Goal: Task Accomplishment & Management: Complete application form

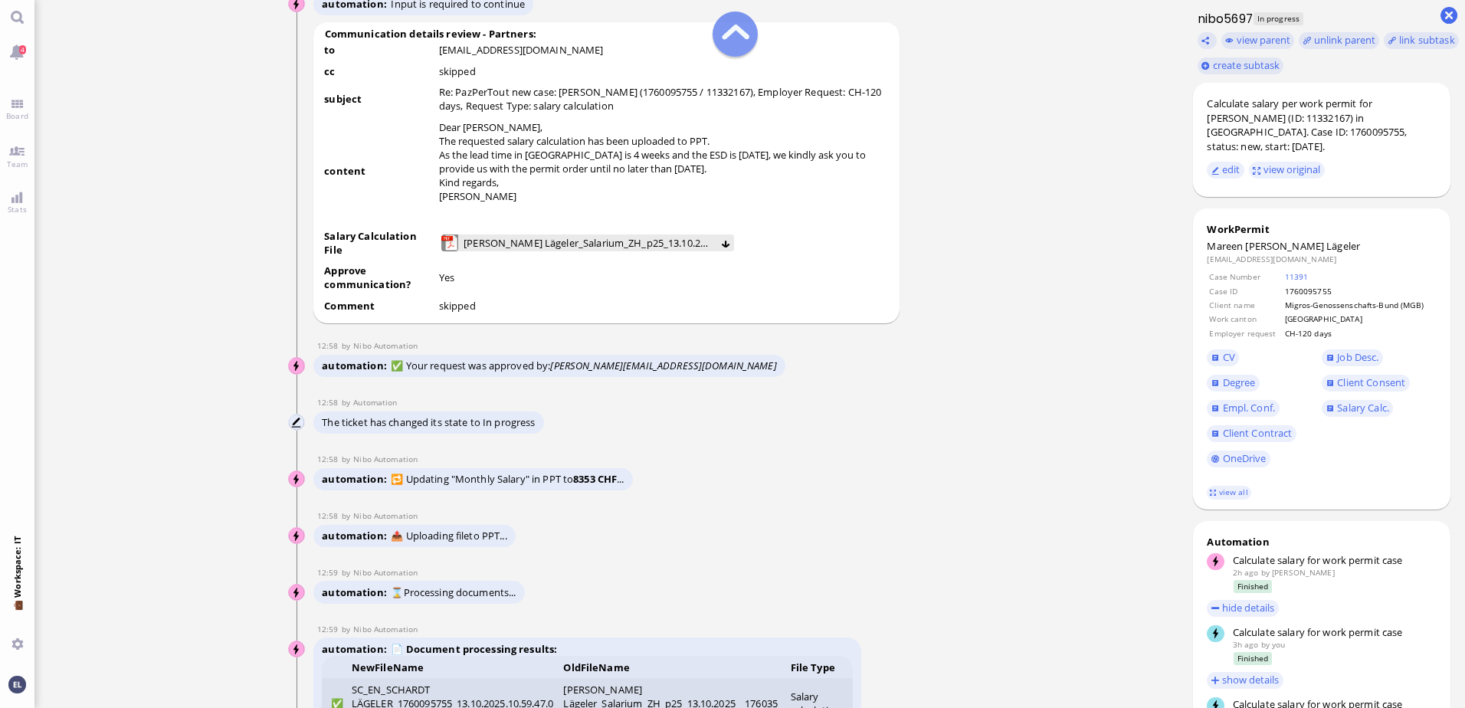
scroll to position [-613, 0]
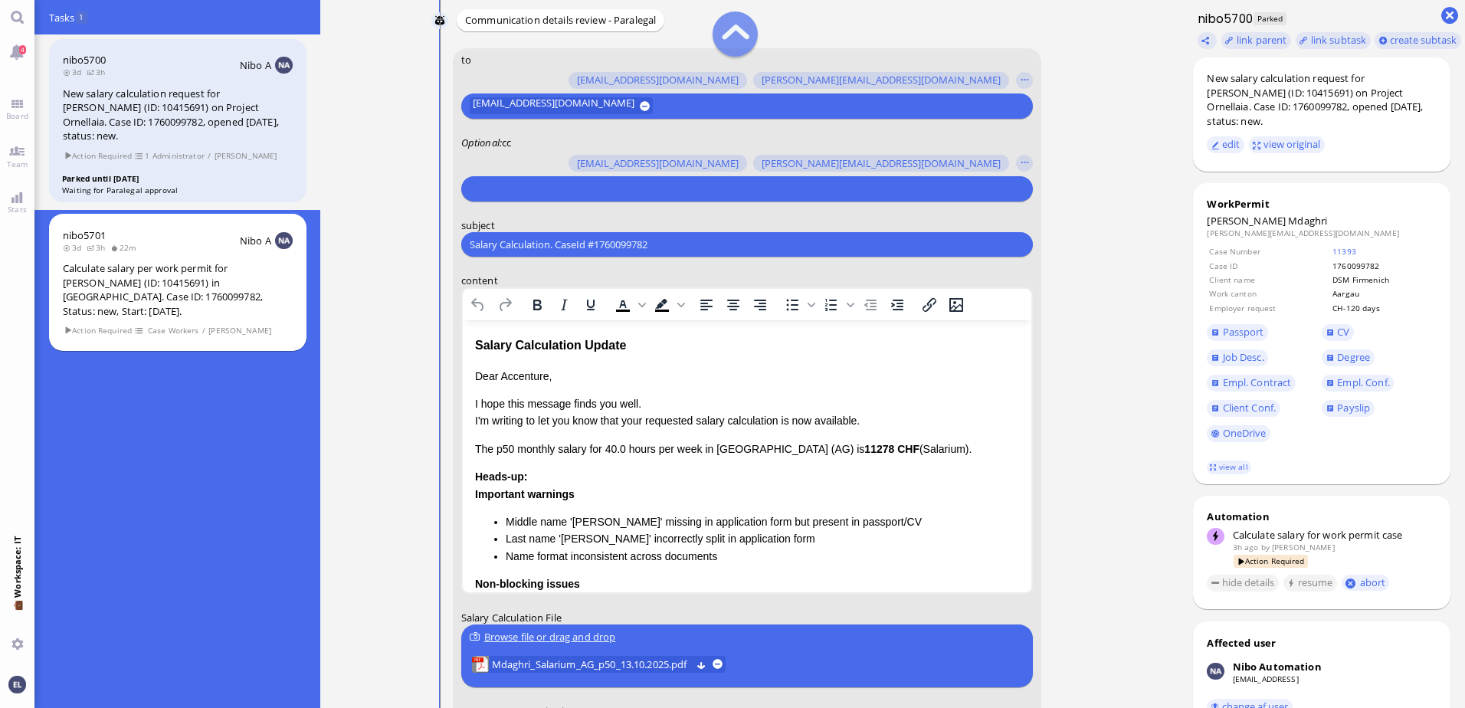
scroll to position [-307, 0]
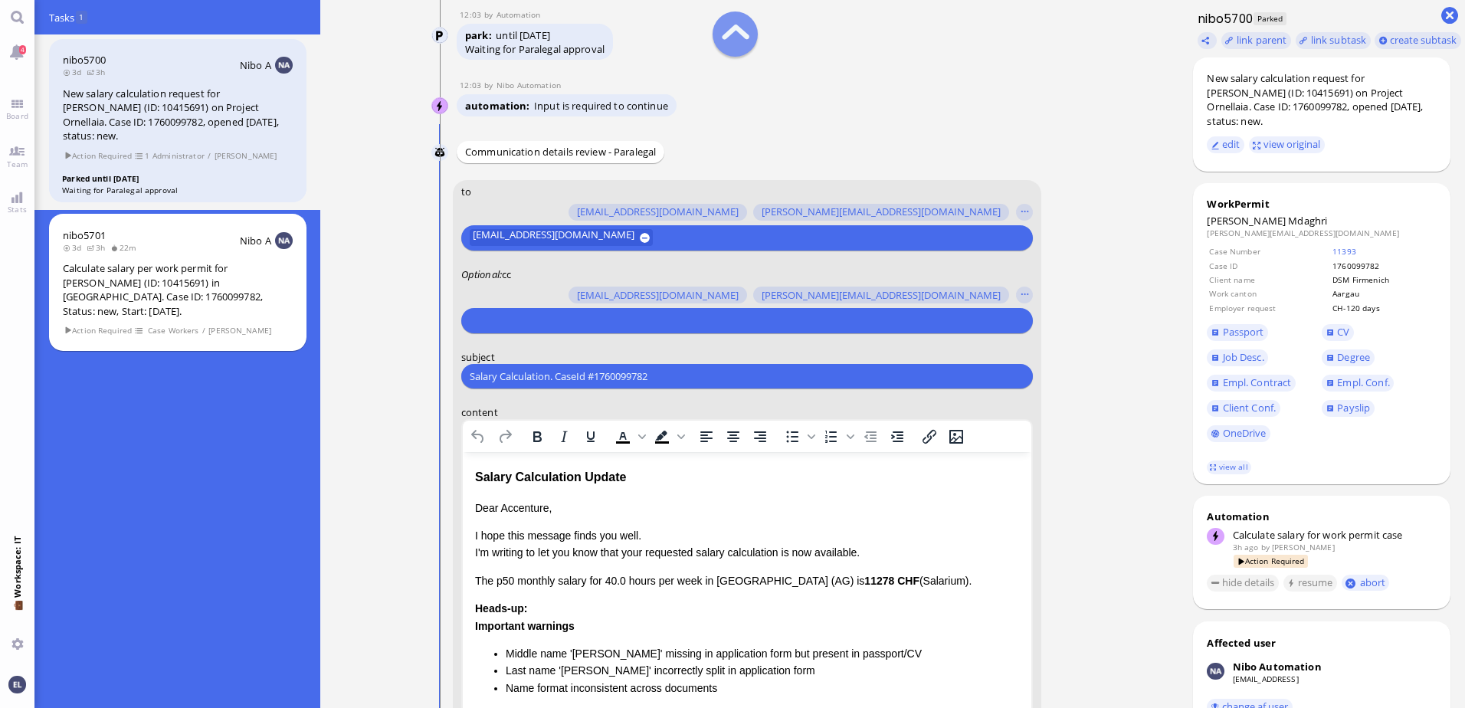
click at [547, 323] on input "text" at bounding box center [745, 321] width 551 height 16
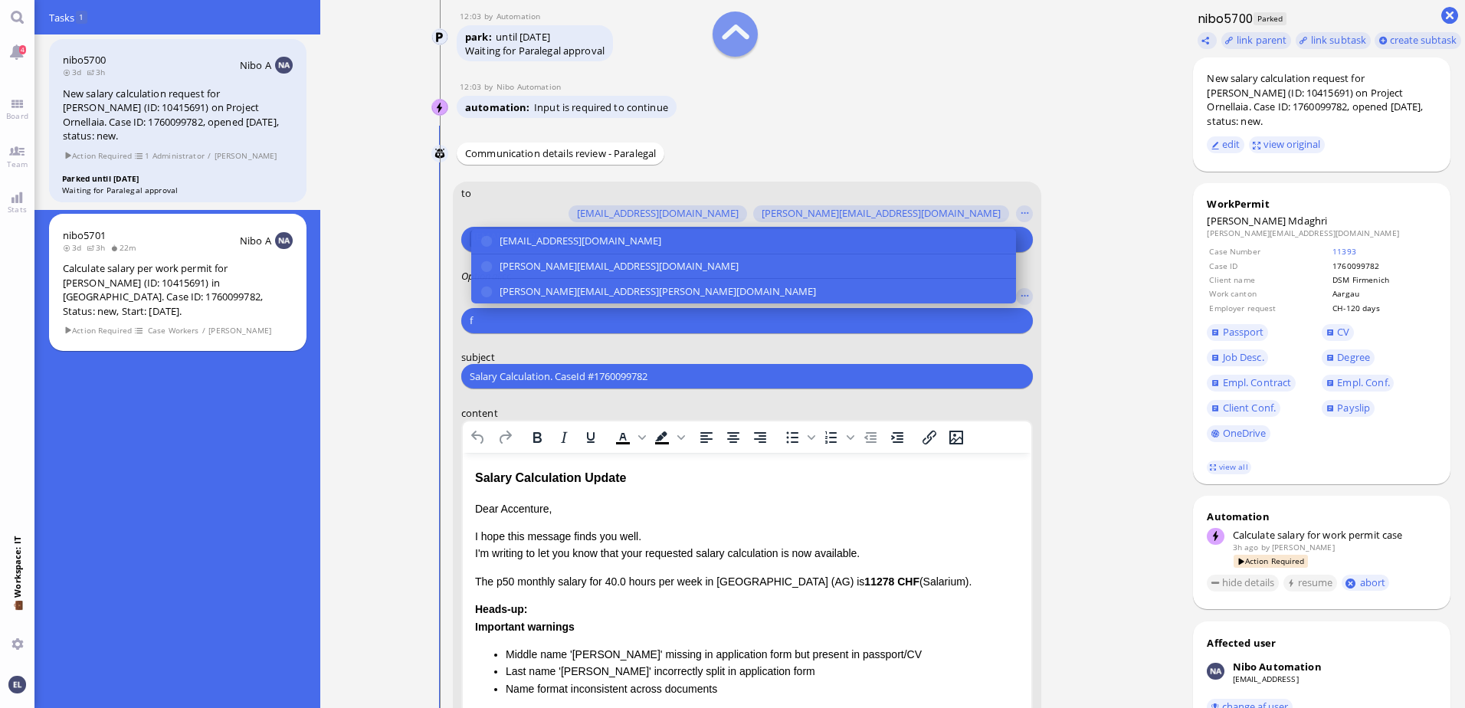
scroll to position [-306, 0]
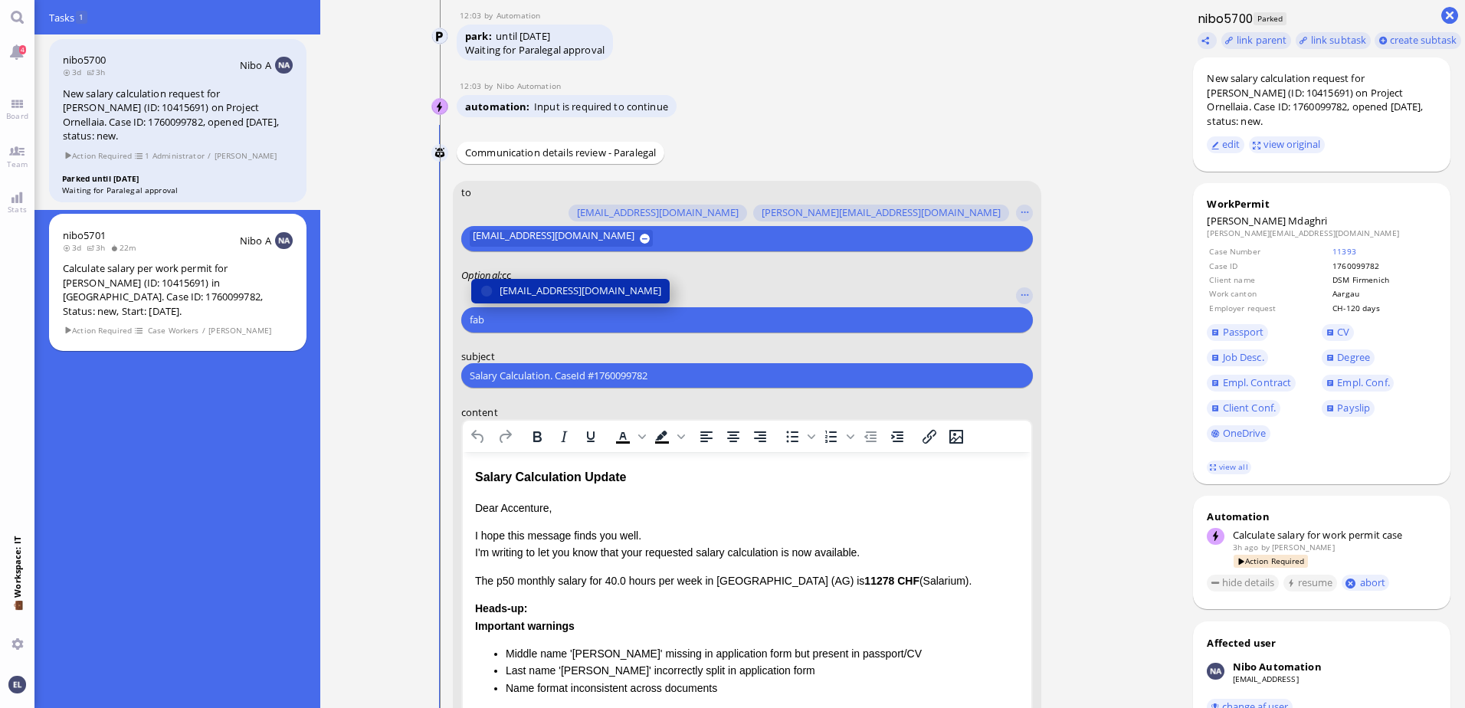
type input "fab"
click at [544, 294] on span "[EMAIL_ADDRESS][DOMAIN_NAME]" at bounding box center [581, 291] width 162 height 16
type input "anush"
click at [544, 294] on span "[PERSON_NAME][EMAIL_ADDRESS][DOMAIN_NAME]" at bounding box center [619, 291] width 239 height 16
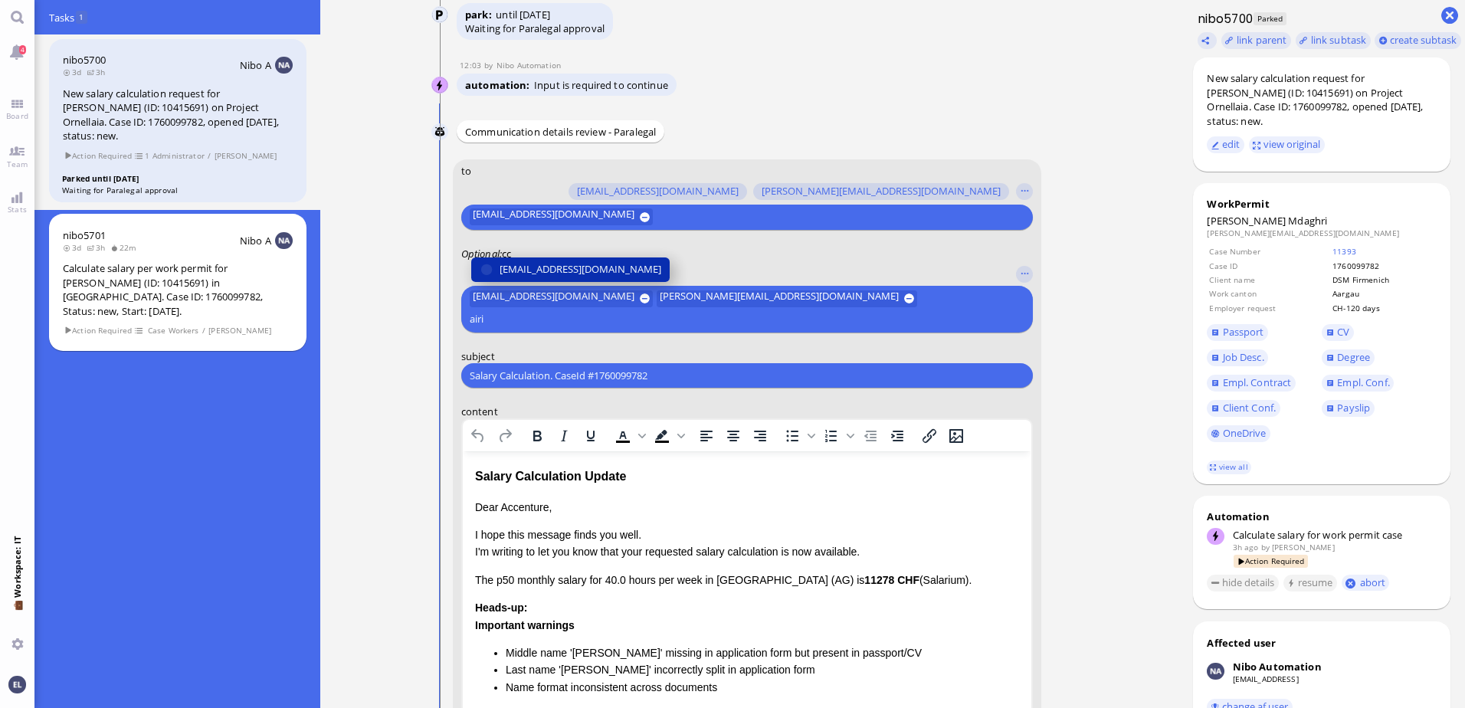
type input "airi"
click at [551, 277] on span "[EMAIL_ADDRESS][DOMAIN_NAME]" at bounding box center [581, 269] width 162 height 16
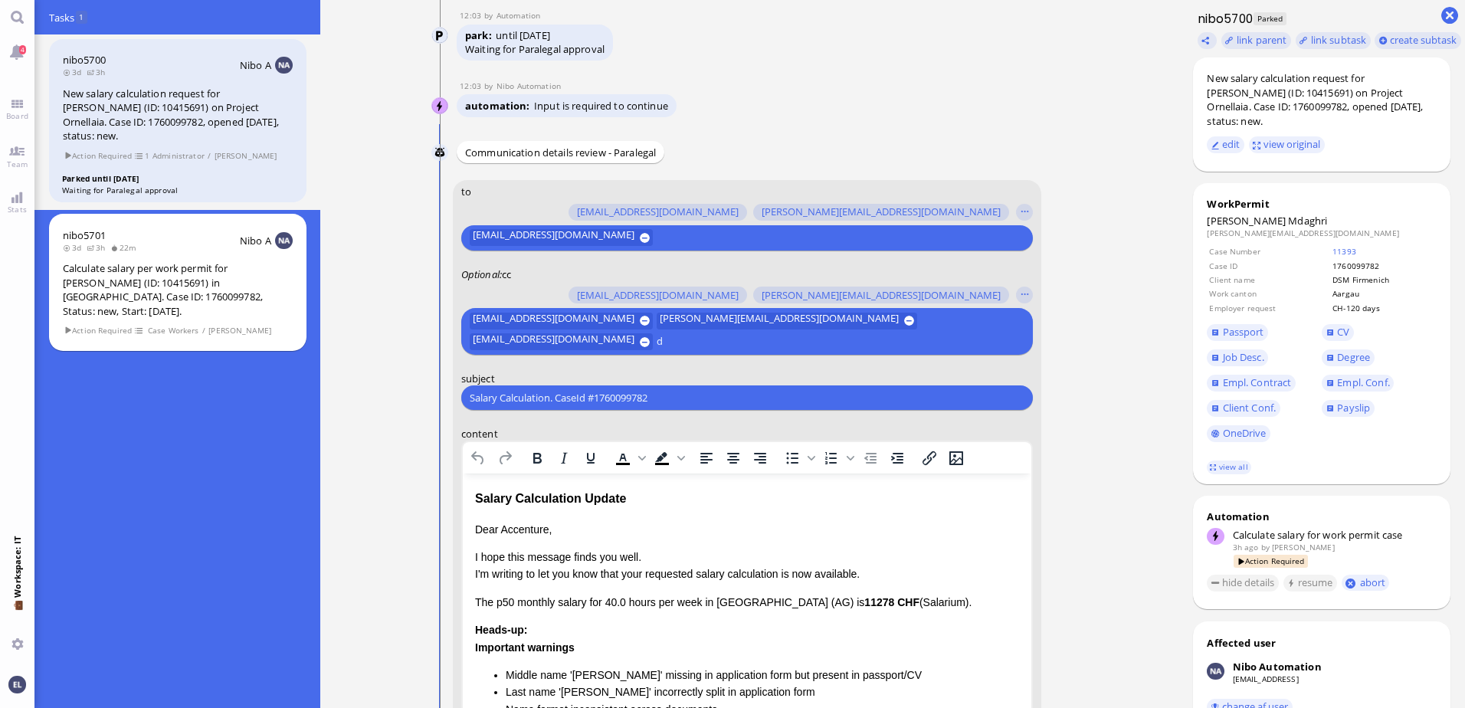
scroll to position [-326, 0]
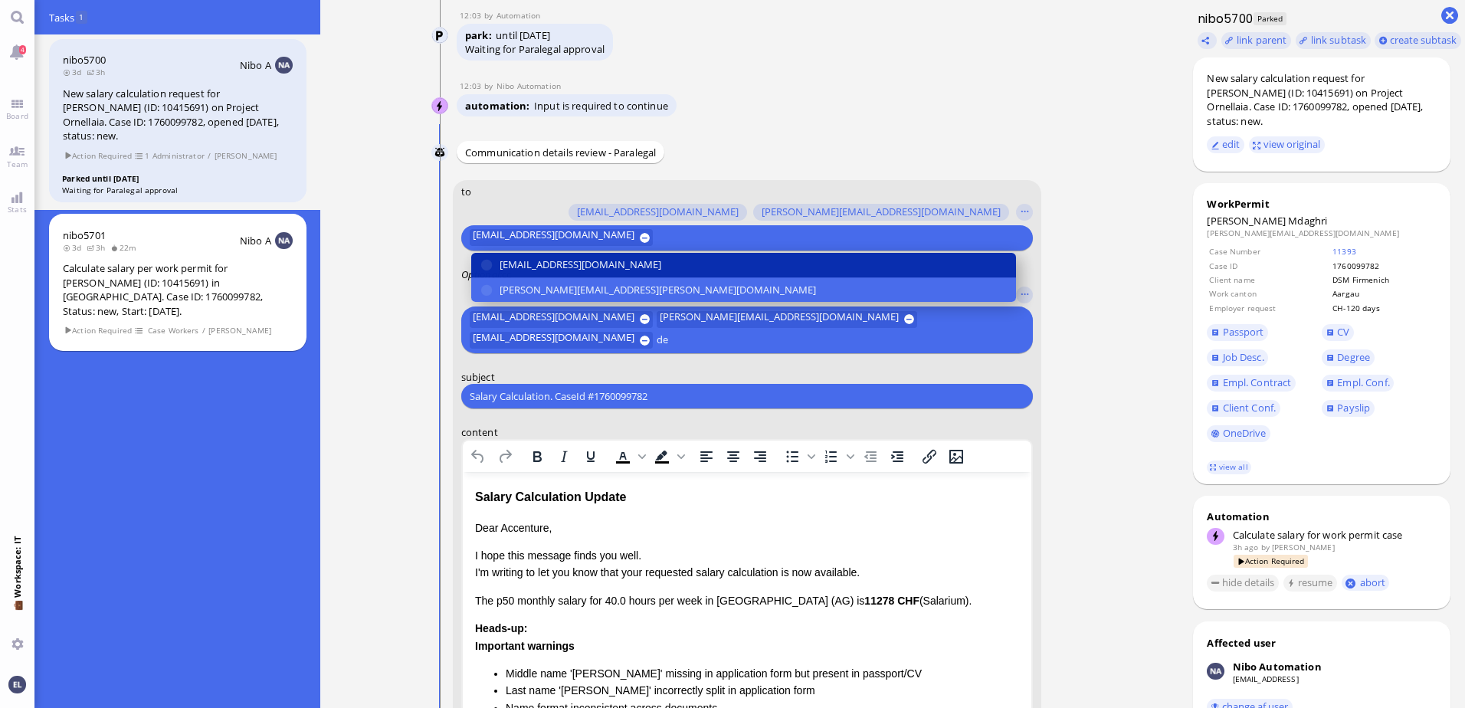
type input "de"
click at [572, 264] on span "[EMAIL_ADDRESS][DOMAIN_NAME]" at bounding box center [581, 265] width 162 height 16
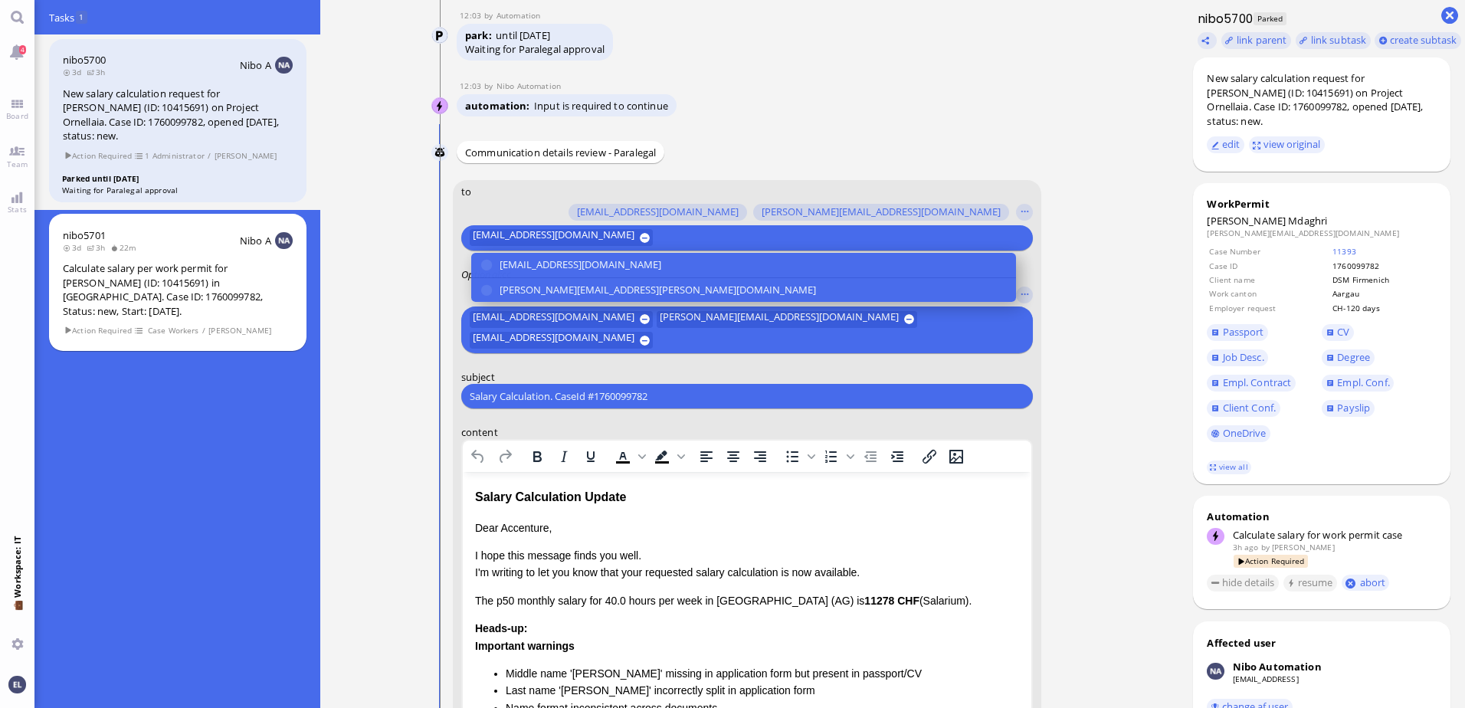
scroll to position [-328, 0]
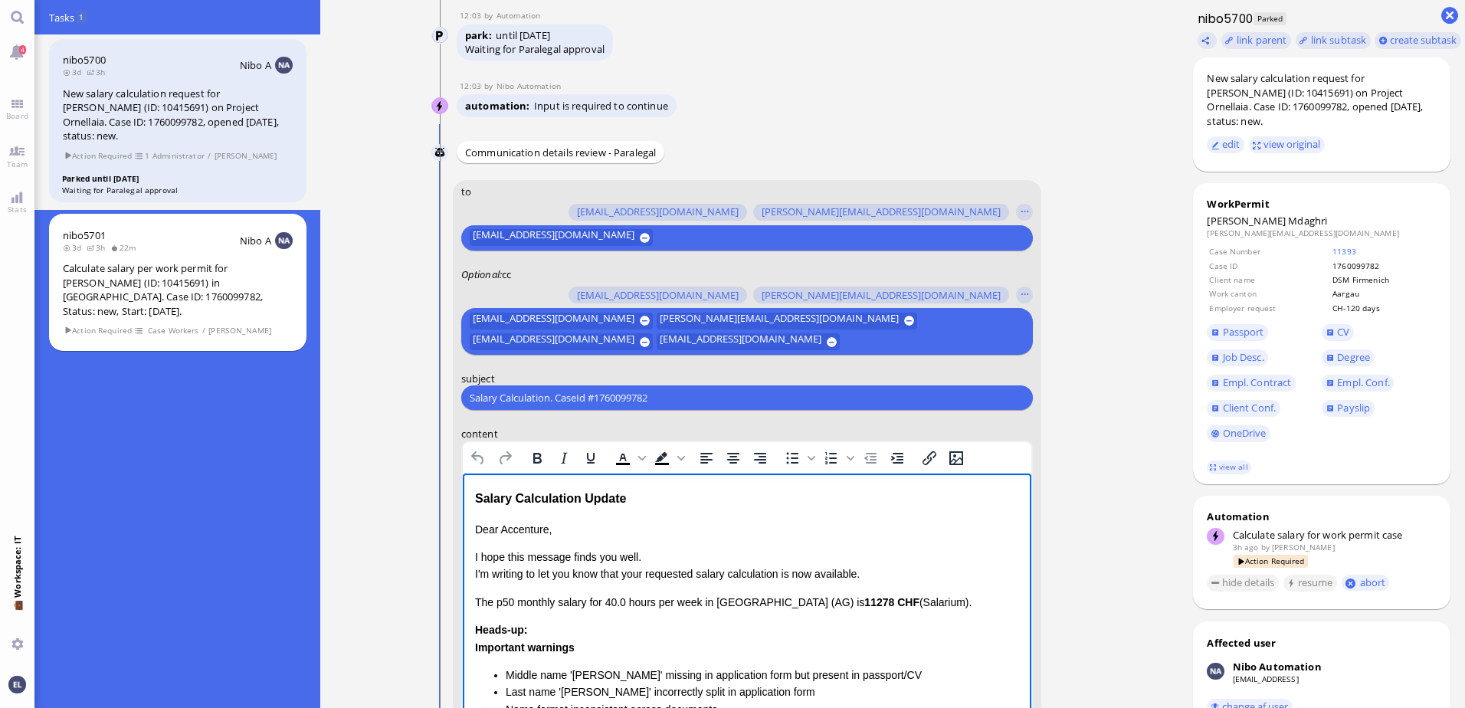
click at [633, 495] on div "Salary Calculation Update" at bounding box center [746, 499] width 544 height 20
click at [462, 491] on html "Salary Calculation Update Dear Accenture, I hope this message finds you well. I…" at bounding box center [746, 701] width 569 height 454
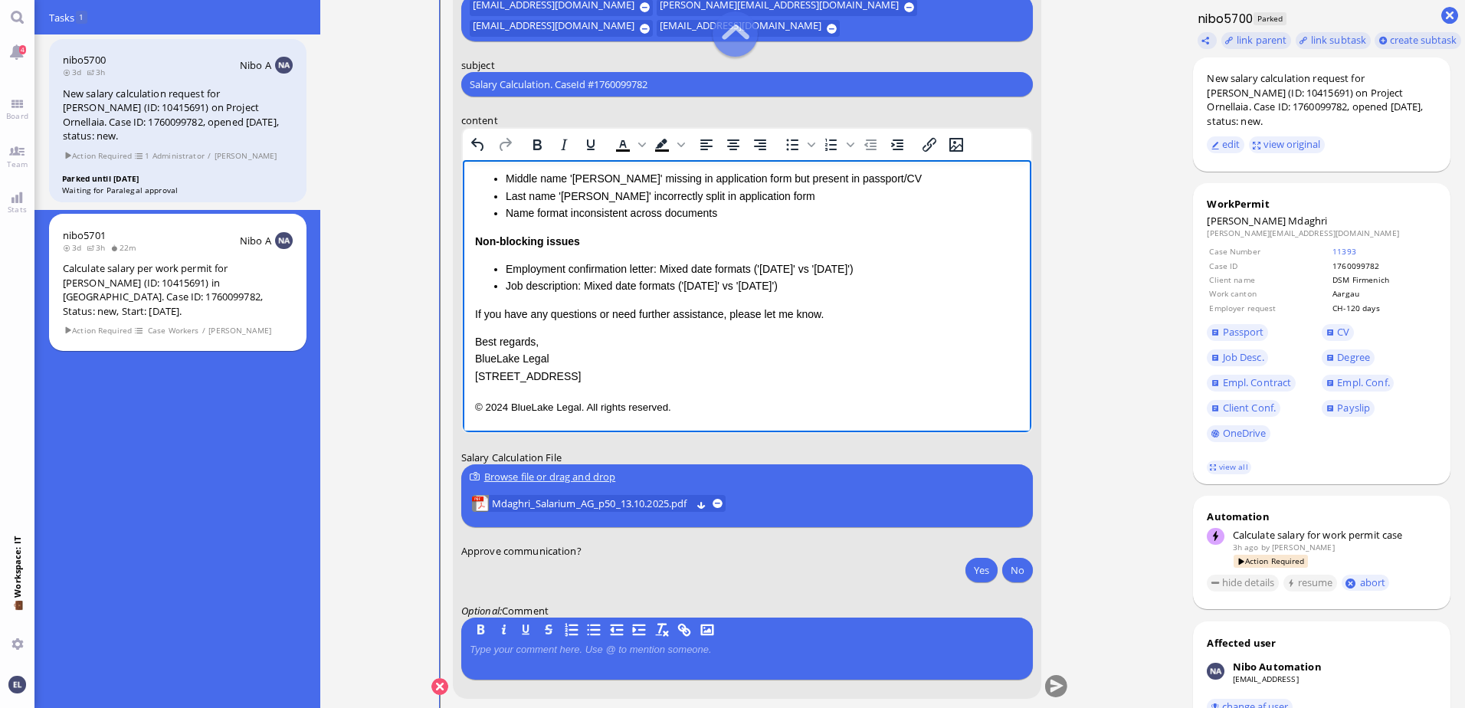
scroll to position [0, 0]
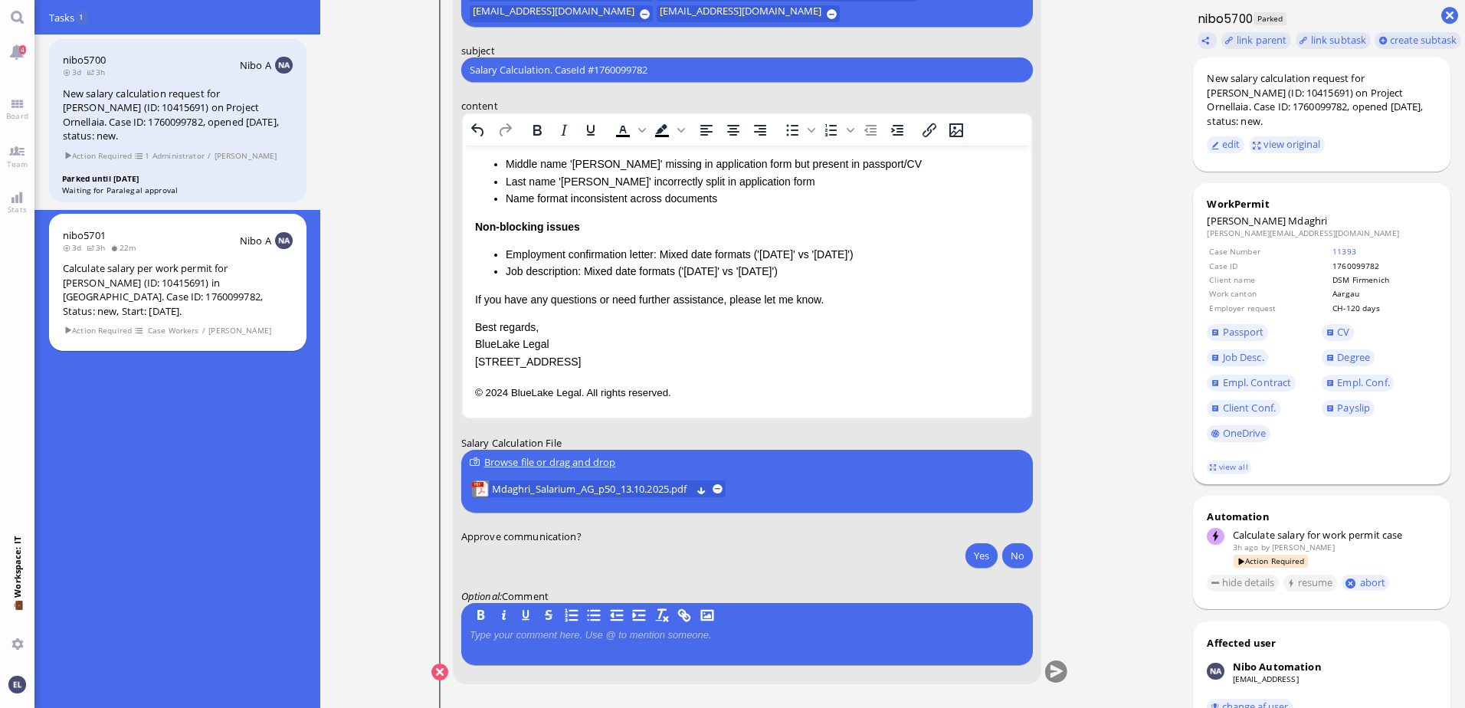
click at [1296, 220] on span "Mdaghri" at bounding box center [1307, 221] width 39 height 14
copy span "Mdaghri"
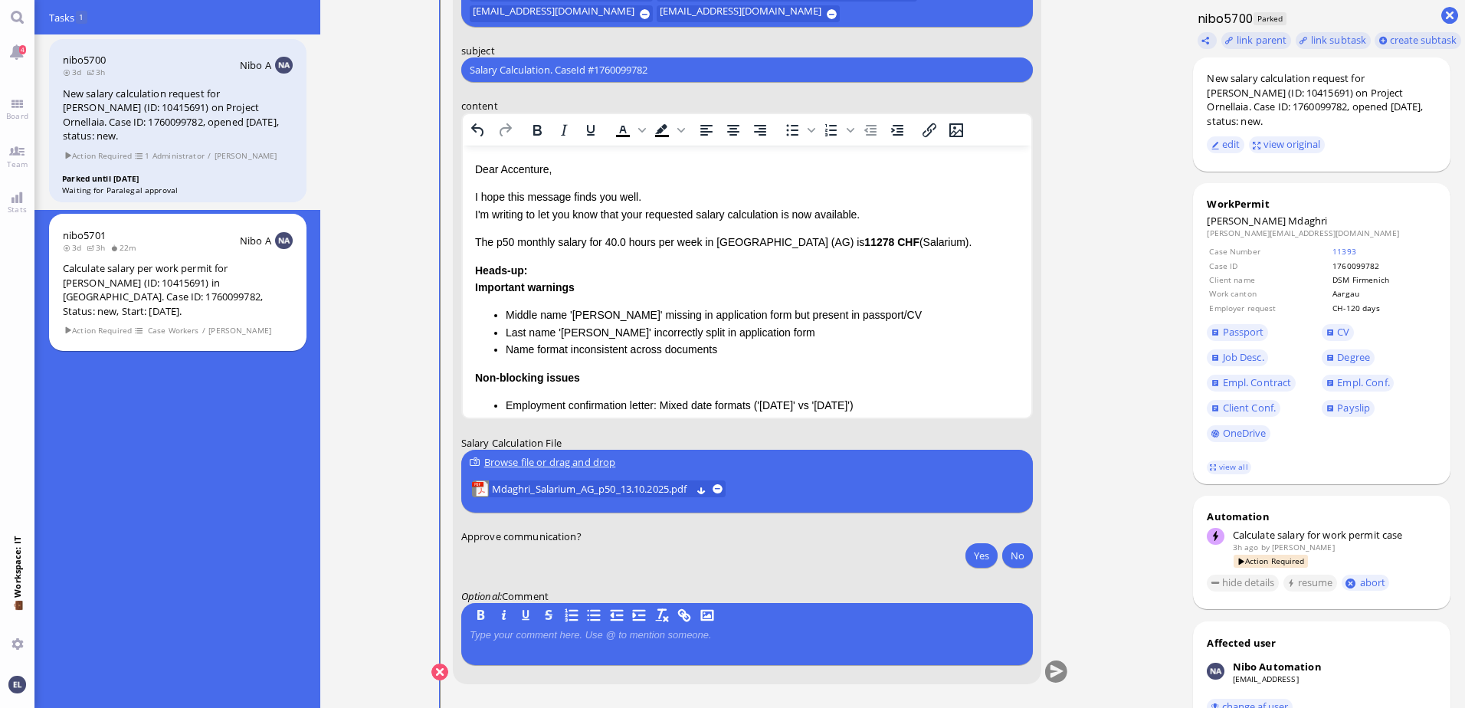
drag, startPoint x: 669, startPoint y: 71, endPoint x: 368, endPoint y: 77, distance: 301.3
click at [370, 77] on ticket "10 Oct 14:57 by Automation Automation New work permit case for Yasser Alaoui Md…" at bounding box center [749, 354] width 858 height 708
paste input "RE: PazPerTout new case: Yasser Alaoui Mdaghri (1760099782 / 10415691), Employe…"
type input "RE: PazPerTout new case: Yasser Alaoui Mdaghri (1760099782 / 10415691), Employe…"
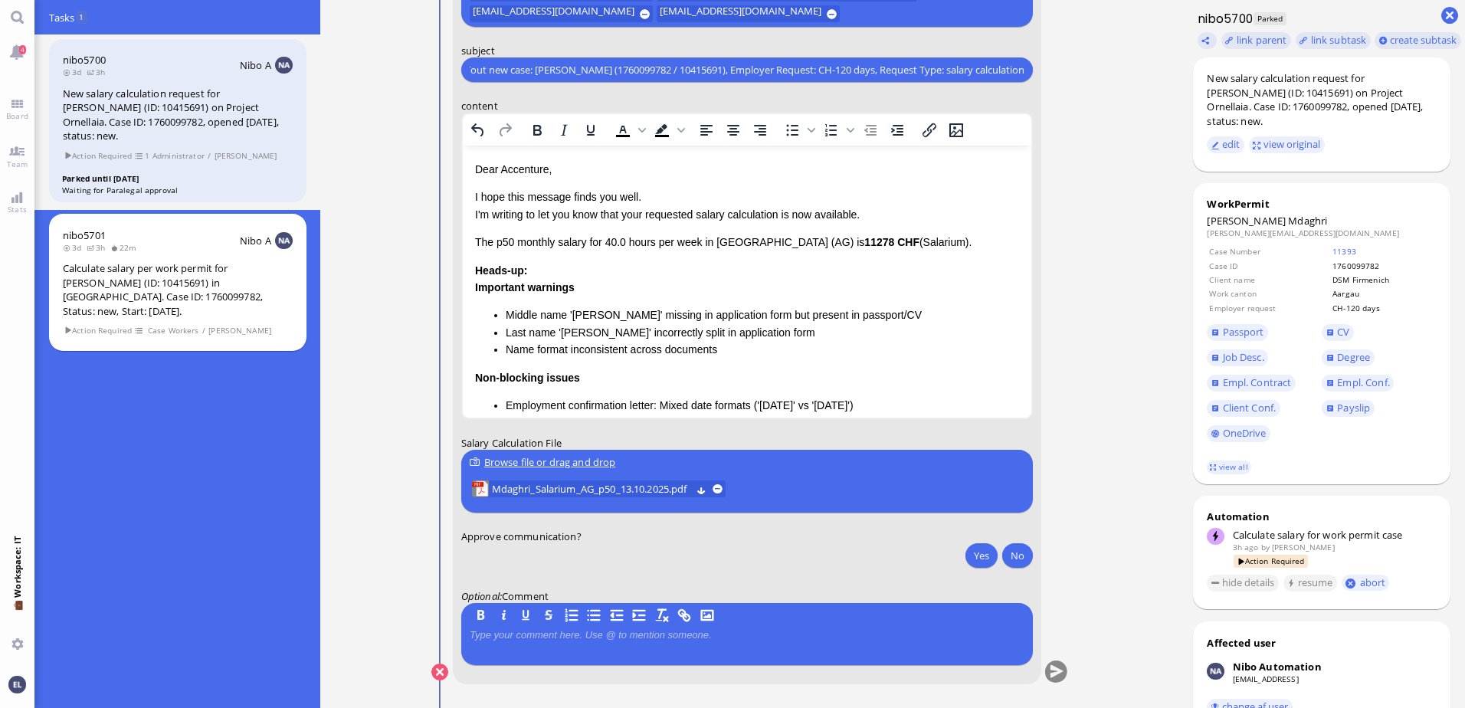
scroll to position [0, 0]
click at [513, 171] on p "Dear Accenture," at bounding box center [746, 169] width 544 height 17
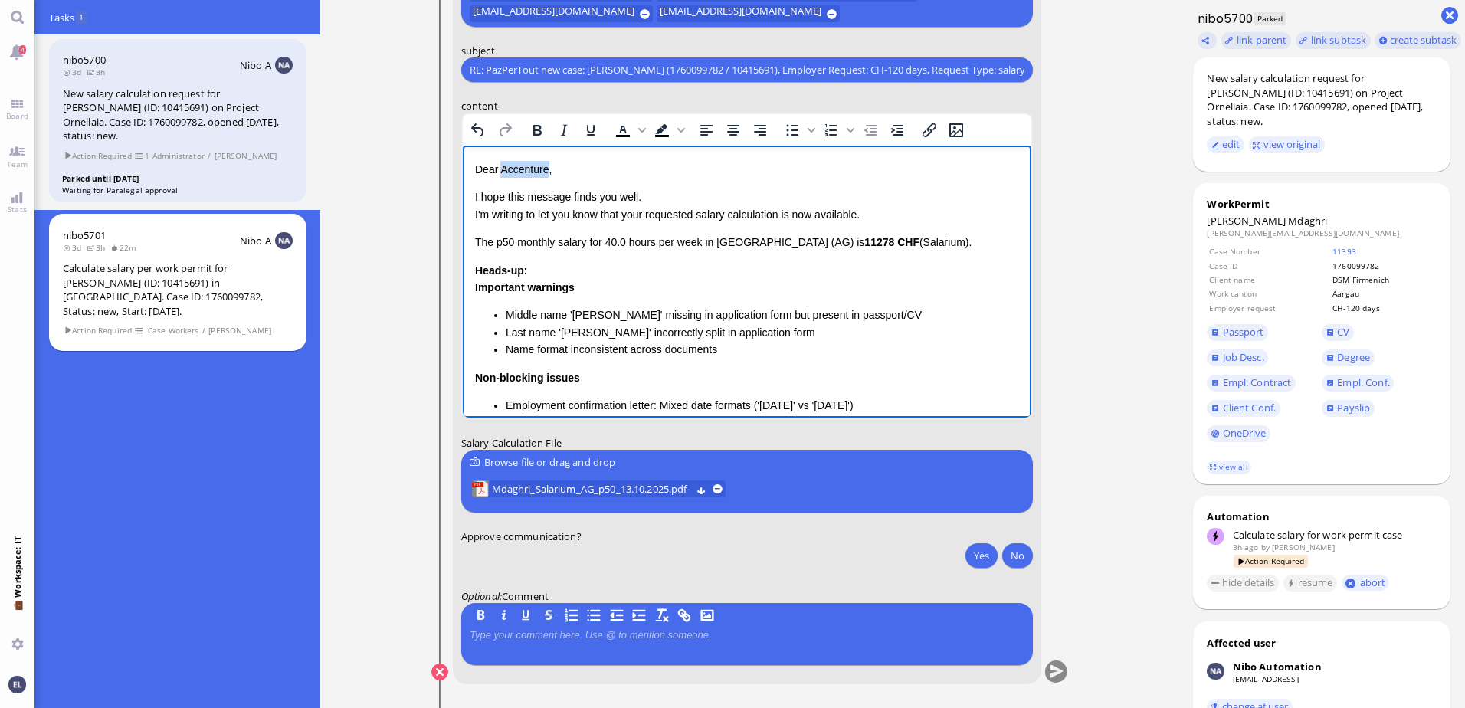
click at [513, 171] on p "Dear Accenture," at bounding box center [746, 169] width 544 height 17
drag, startPoint x: 934, startPoint y: 244, endPoint x: 674, endPoint y: 243, distance: 260.6
click at [674, 243] on p "The p50 monthly salary for 40.0 hours per week in Canton Aargau (AG) is 11278 C…" at bounding box center [746, 242] width 544 height 17
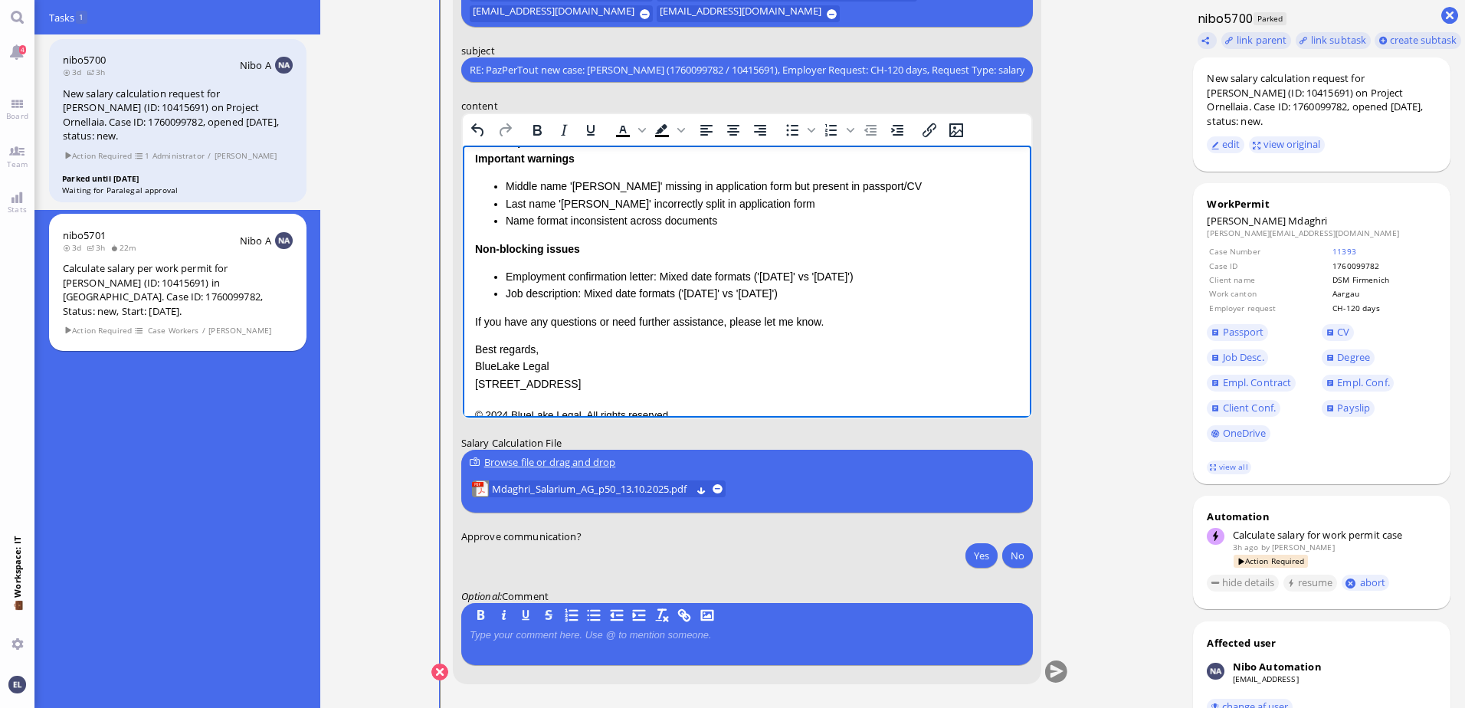
scroll to position [151, 0]
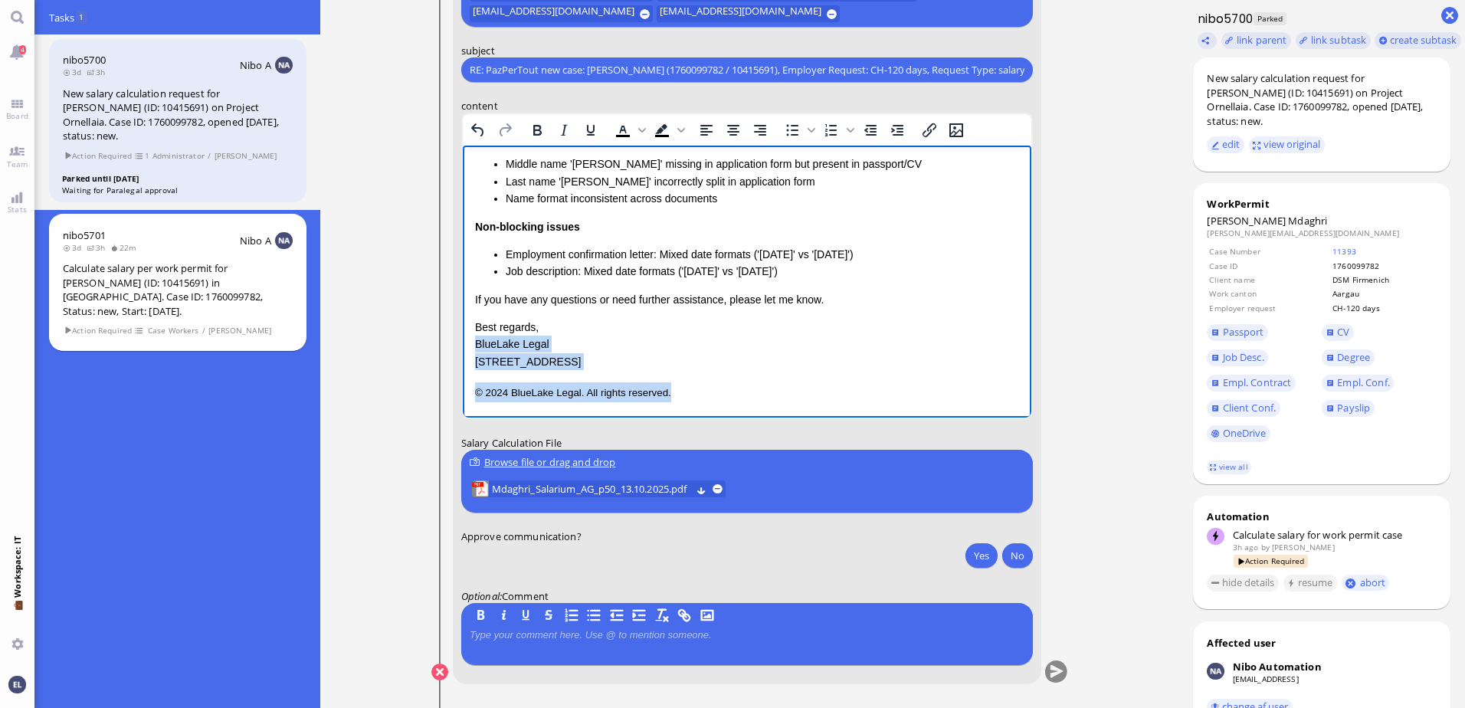
drag, startPoint x: 684, startPoint y: 395, endPoint x: 467, endPoint y: 343, distance: 222.9
click at [467, 343] on html "Dear Emiliano, I hope this message finds you well. I'm writing to let you know …" at bounding box center [746, 206] width 569 height 423
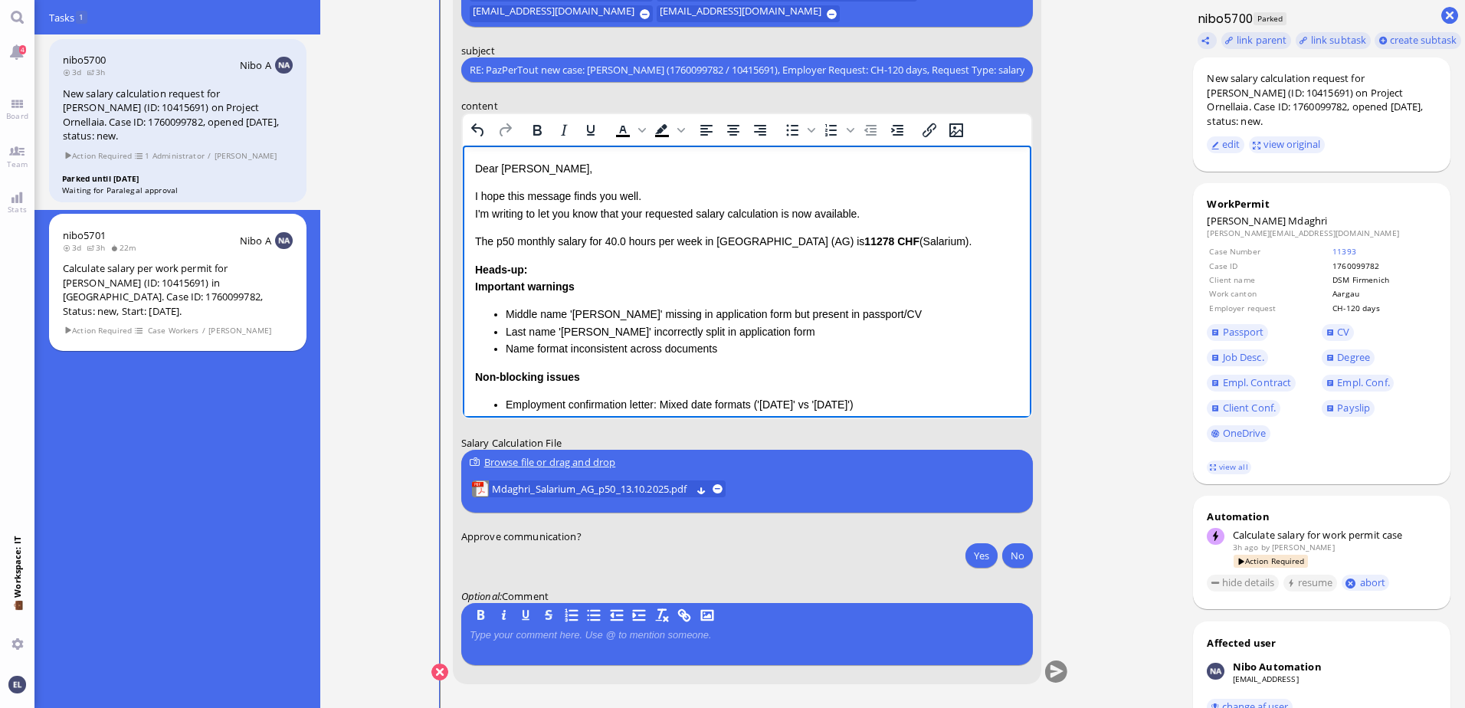
scroll to position [0, 0]
drag, startPoint x: 937, startPoint y: 241, endPoint x: 467, endPoint y: 192, distance: 473.1
click at [467, 192] on html "Dear Emiliano, I hope this message finds you well. I'm writing to let you know …" at bounding box center [746, 333] width 569 height 374
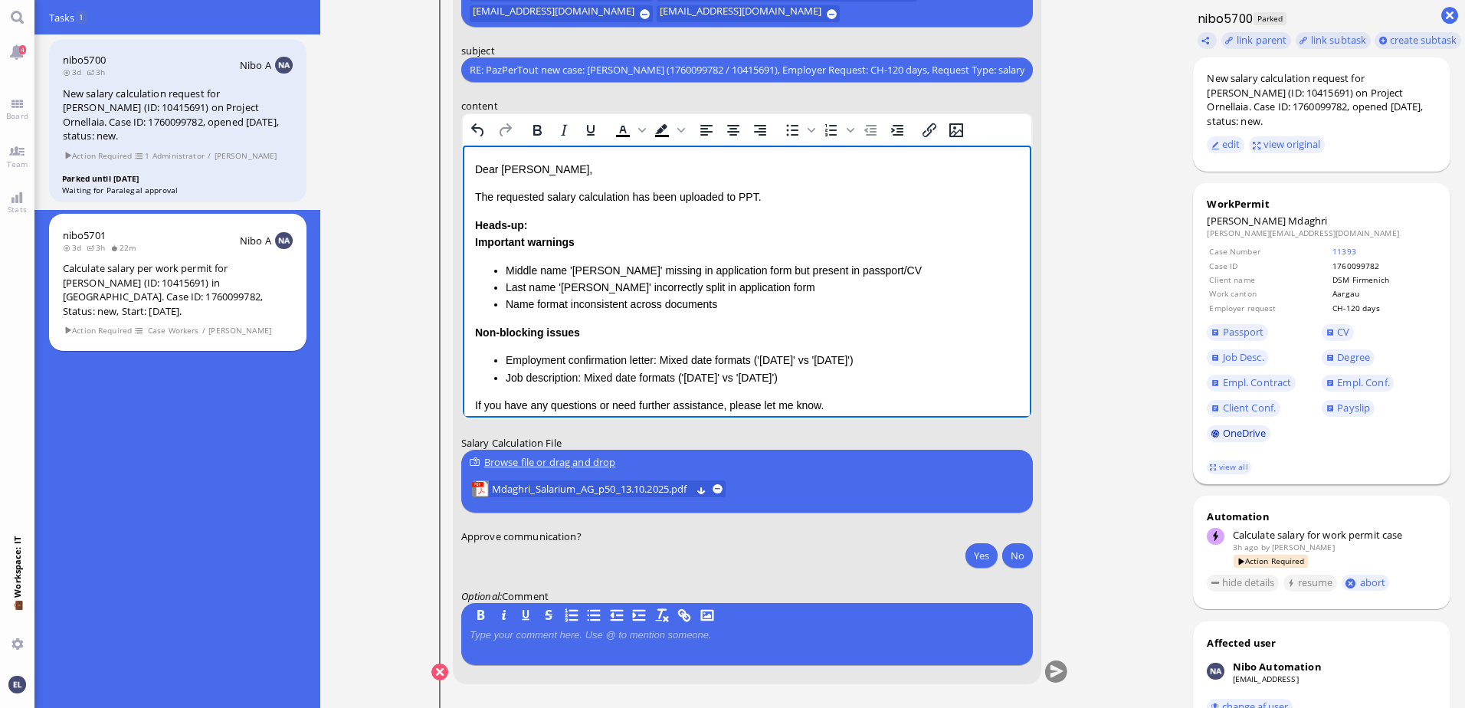
click at [1248, 433] on link "OneDrive" at bounding box center [1239, 433] width 64 height 17
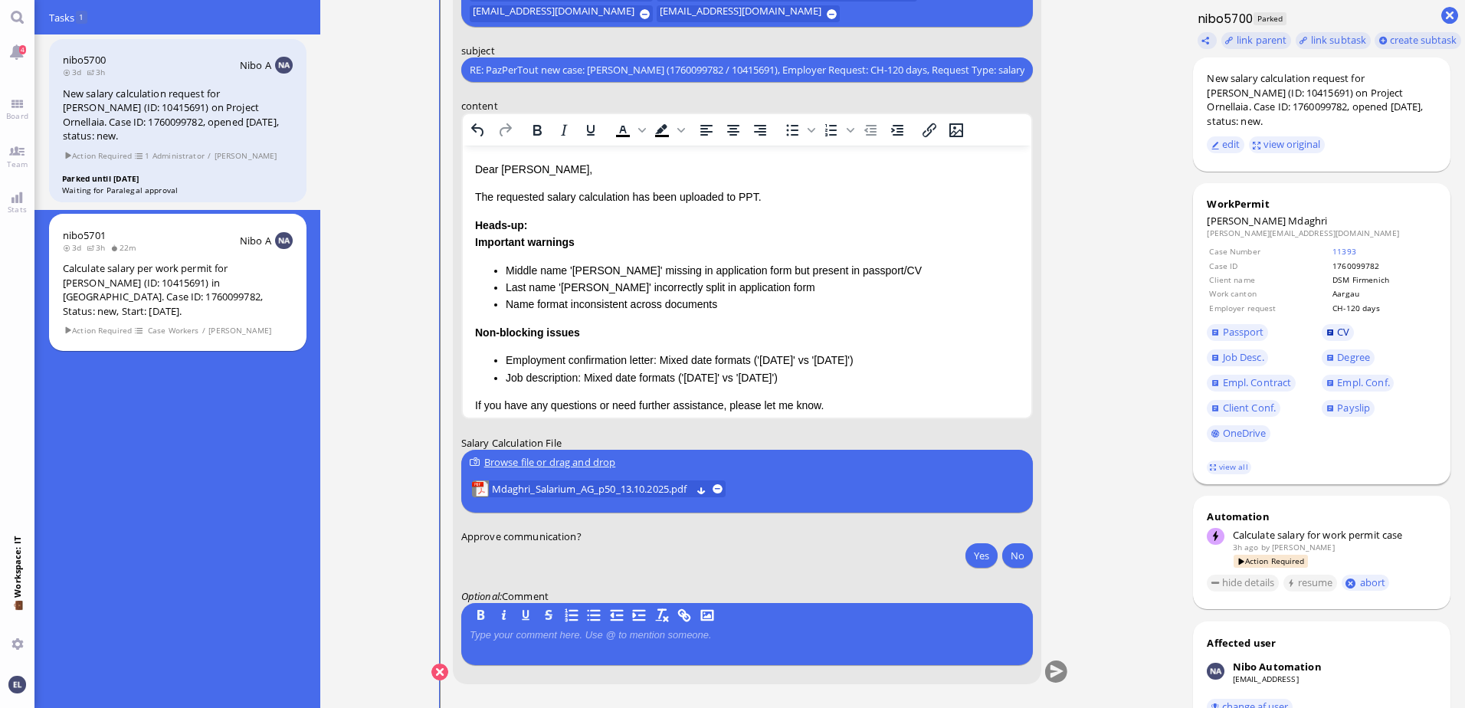
click at [1345, 329] on span "CV" at bounding box center [1343, 332] width 12 height 14
click at [1232, 358] on span "Job Desc." at bounding box center [1243, 357] width 41 height 14
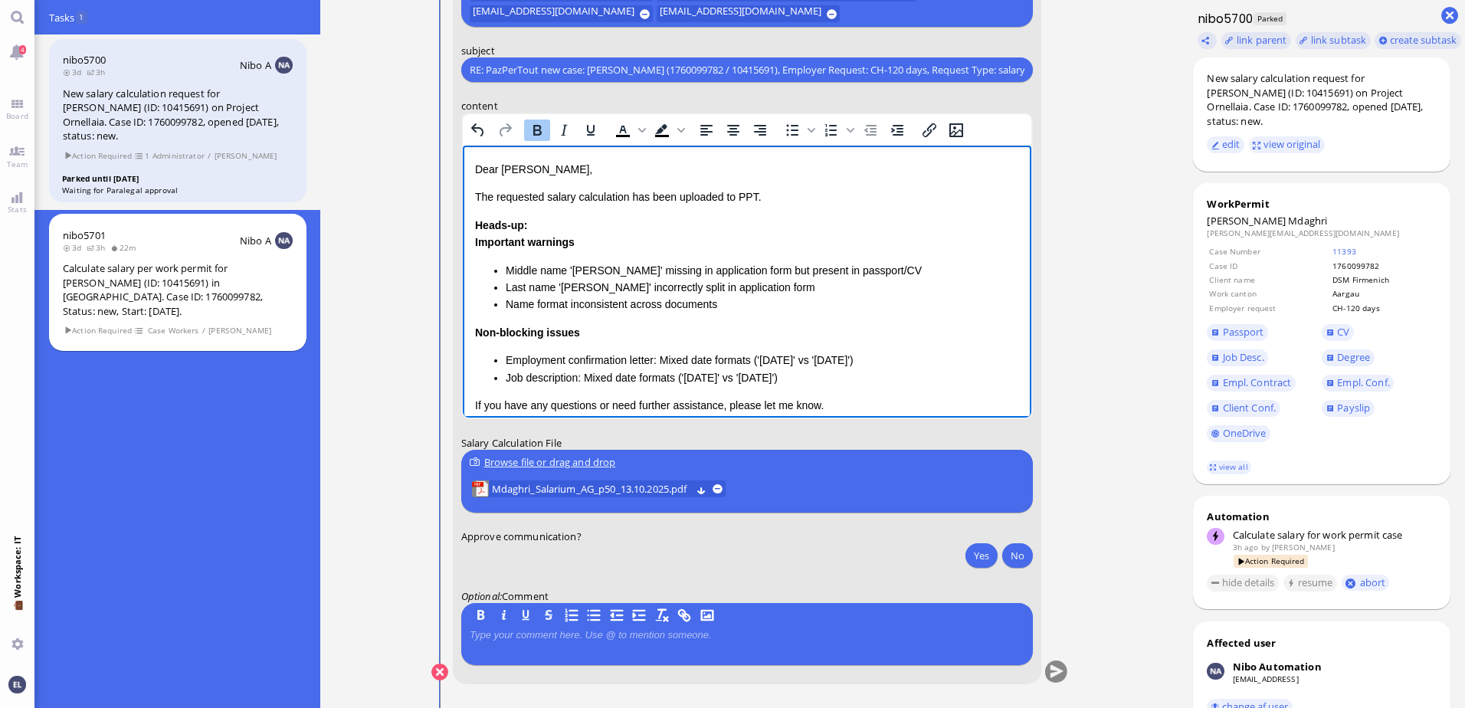
drag, startPoint x: 475, startPoint y: 221, endPoint x: 842, endPoint y: 375, distance: 397.8
click at [842, 375] on div "Heads-up: Important warnings Middle name 'Lhoussin' missing in application form…" at bounding box center [746, 301] width 544 height 169
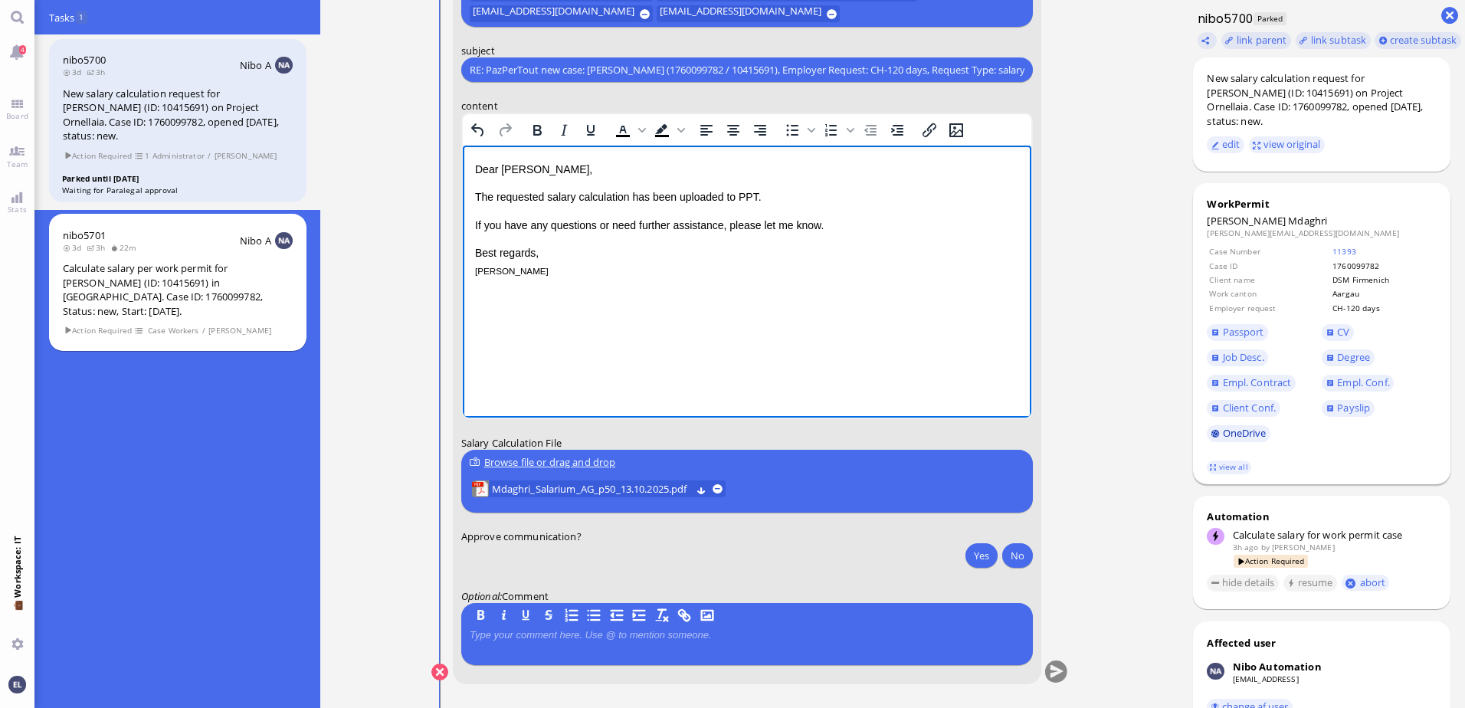
click at [1256, 435] on link "OneDrive" at bounding box center [1239, 433] width 64 height 17
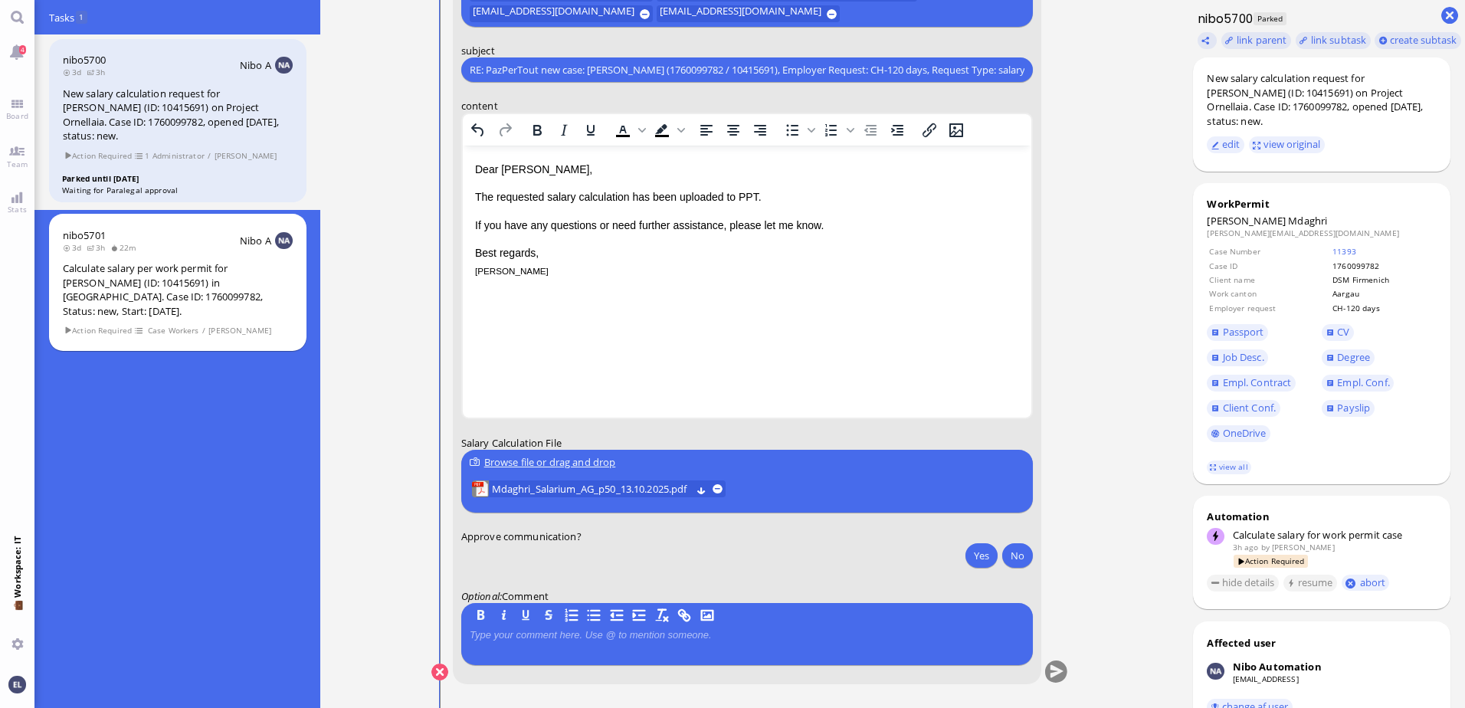
click at [756, 241] on div "Dear Emiliano, The requested salary calculation has been uploaded to PPT. If yo…" at bounding box center [746, 220] width 544 height 118
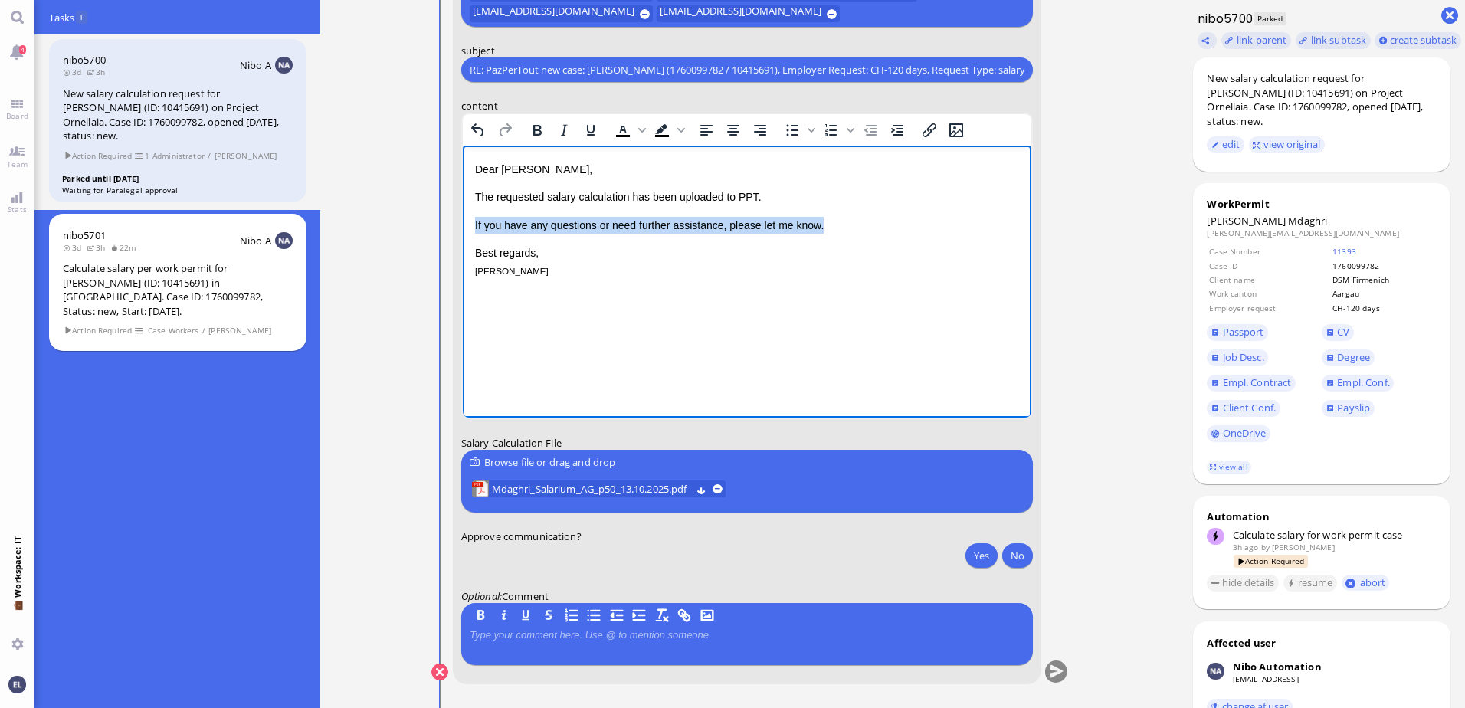
drag, startPoint x: 774, startPoint y: 233, endPoint x: 468, endPoint y: 226, distance: 306.6
click at [468, 226] on html "Dear Emiliano, The requested salary calculation has been uploaded to PPT. If yo…" at bounding box center [746, 220] width 569 height 149
click at [973, 553] on button "Yes" at bounding box center [982, 555] width 32 height 25
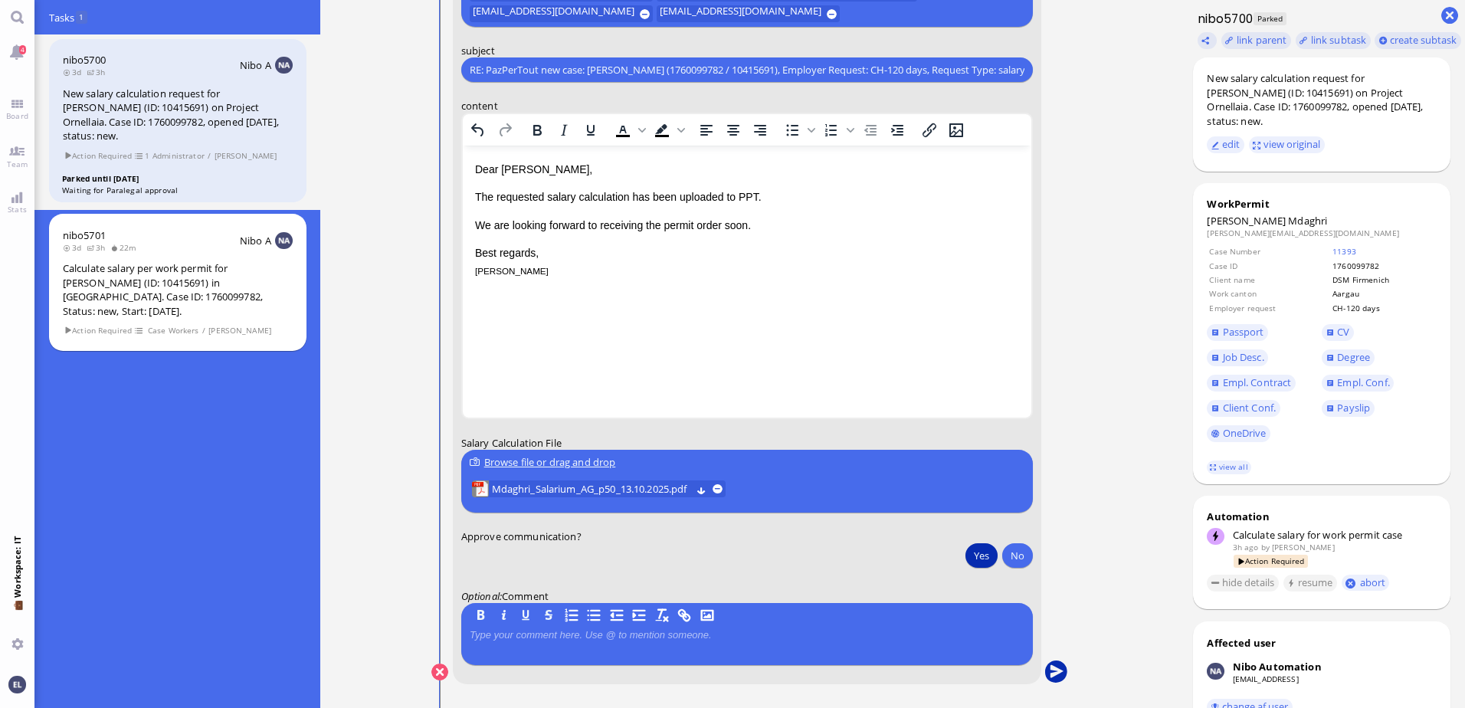
click at [1055, 668] on button "submit" at bounding box center [1056, 672] width 23 height 23
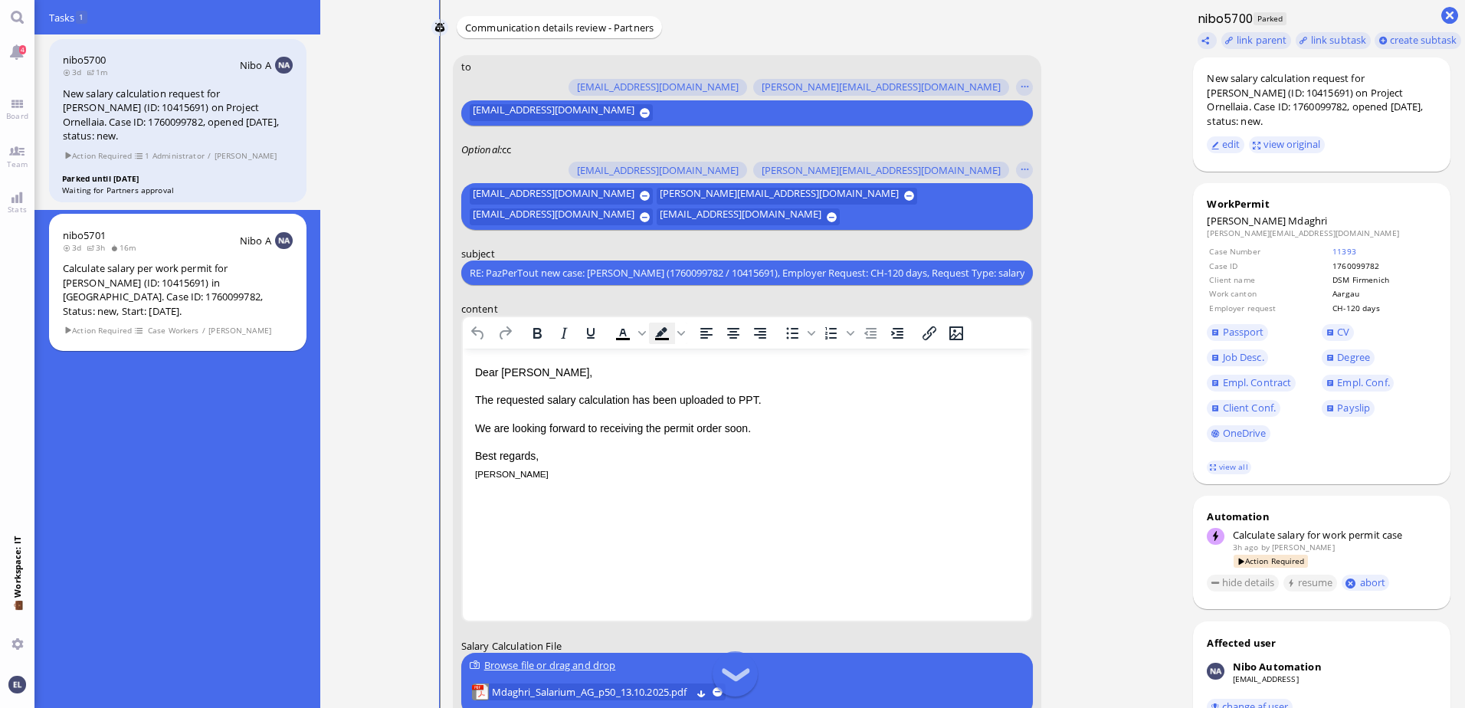
scroll to position [-77, 0]
